Goal: Transaction & Acquisition: Purchase product/service

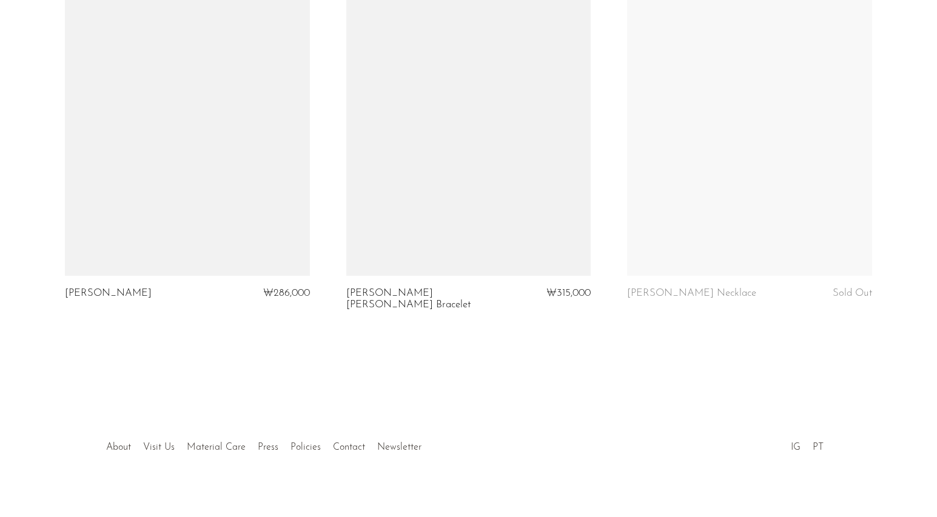
scroll to position [1491, 0]
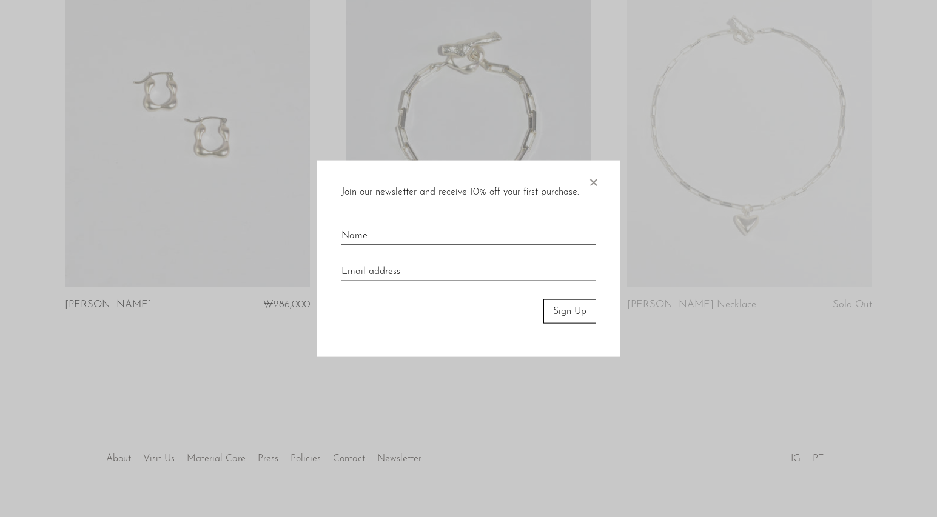
click at [589, 187] on span "×" at bounding box center [593, 179] width 12 height 39
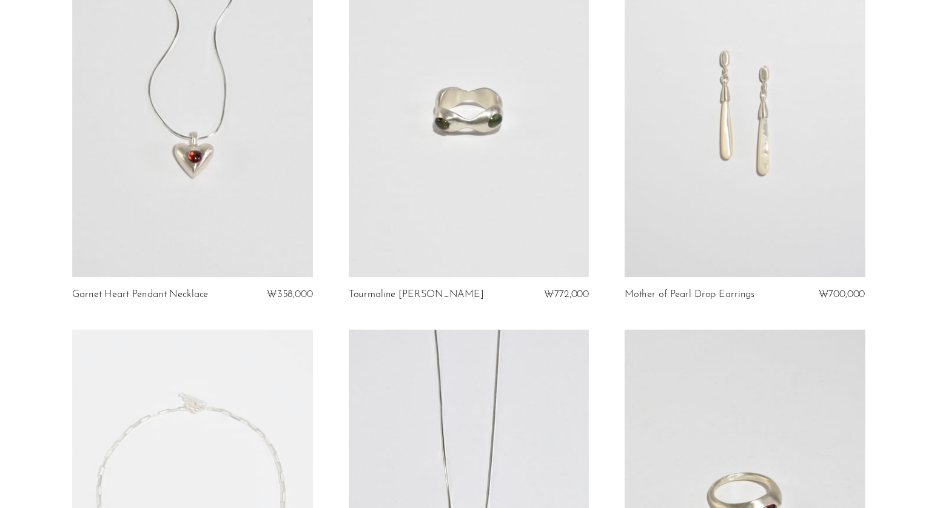
scroll to position [0, 0]
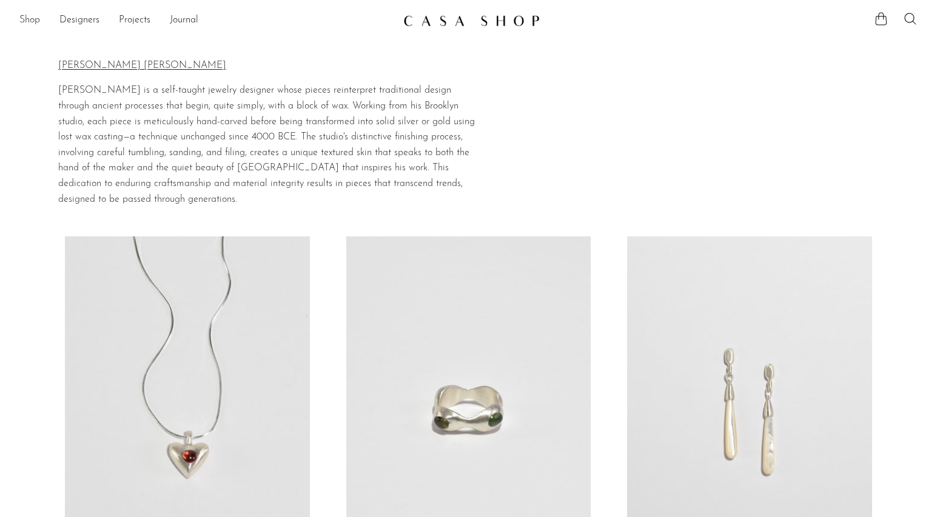
click at [39, 24] on link "Shop" at bounding box center [29, 21] width 21 height 16
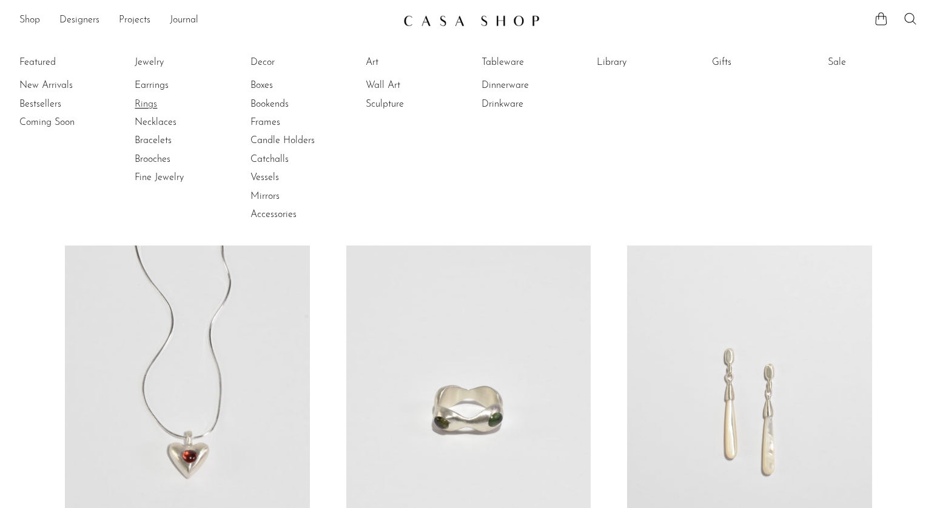
click at [139, 104] on link "Rings" at bounding box center [180, 104] width 91 height 13
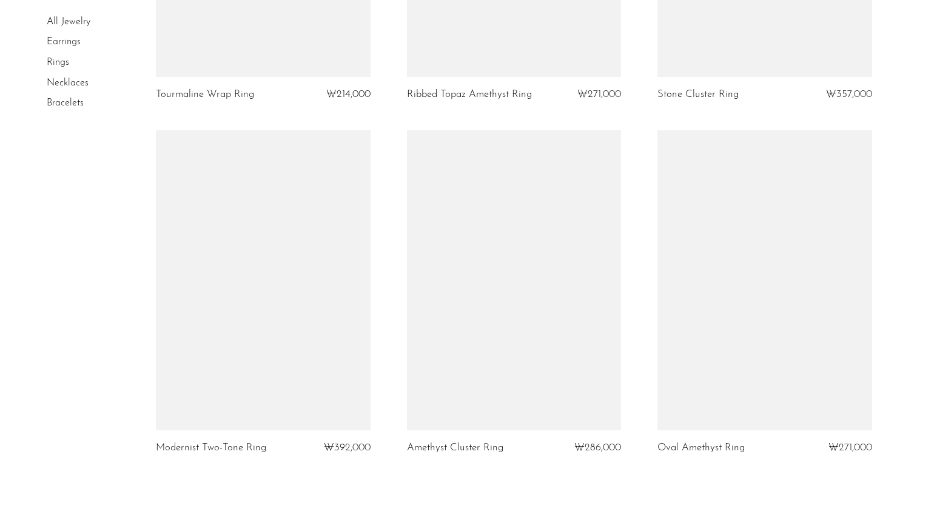
scroll to position [4143, 0]
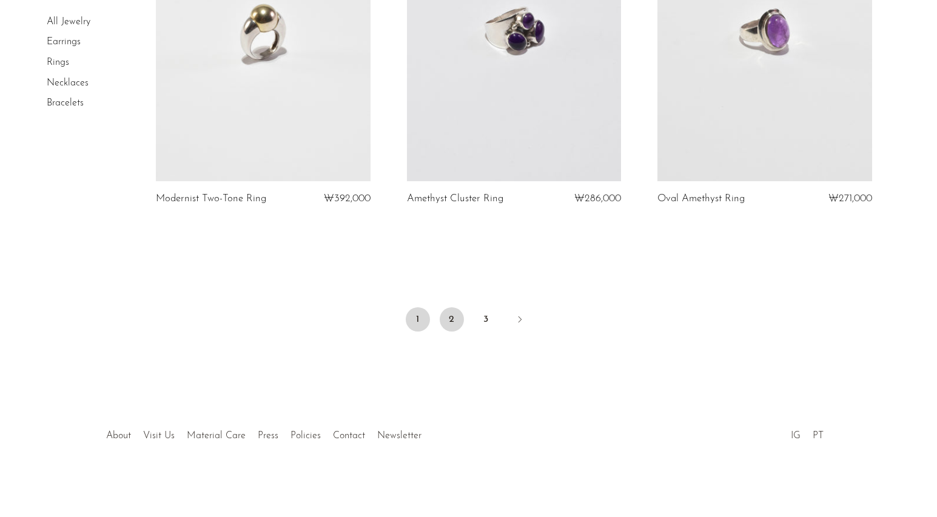
click at [449, 320] on link "2" at bounding box center [452, 319] width 24 height 24
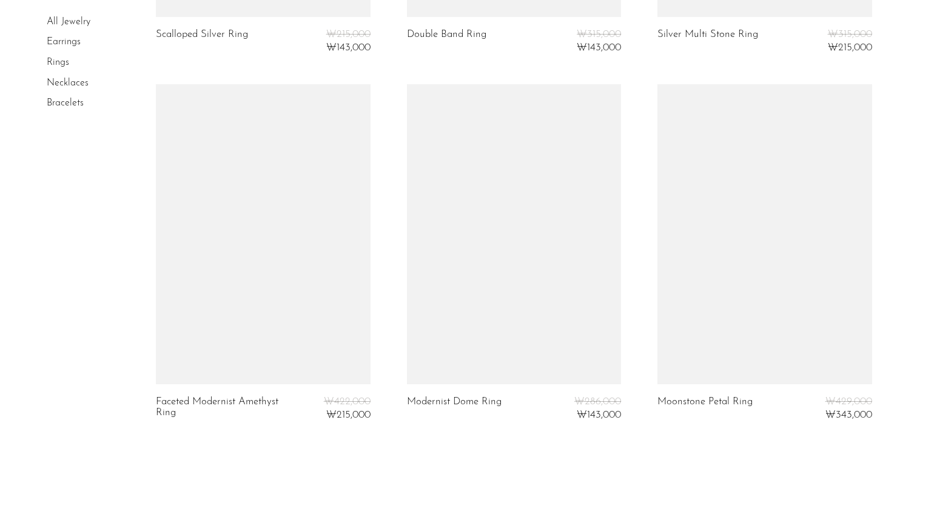
scroll to position [4112, 0]
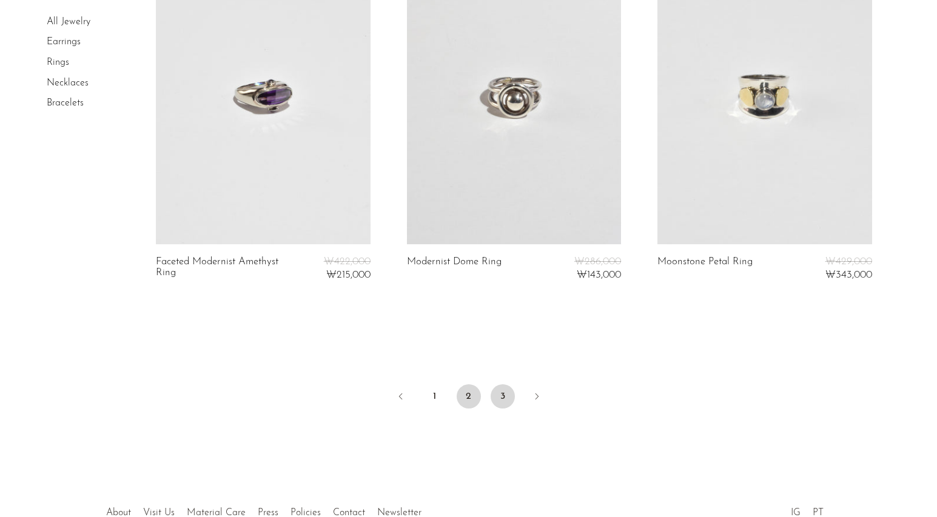
click at [509, 397] on link "3" at bounding box center [503, 396] width 24 height 24
